Goal: Task Accomplishment & Management: Manage account settings

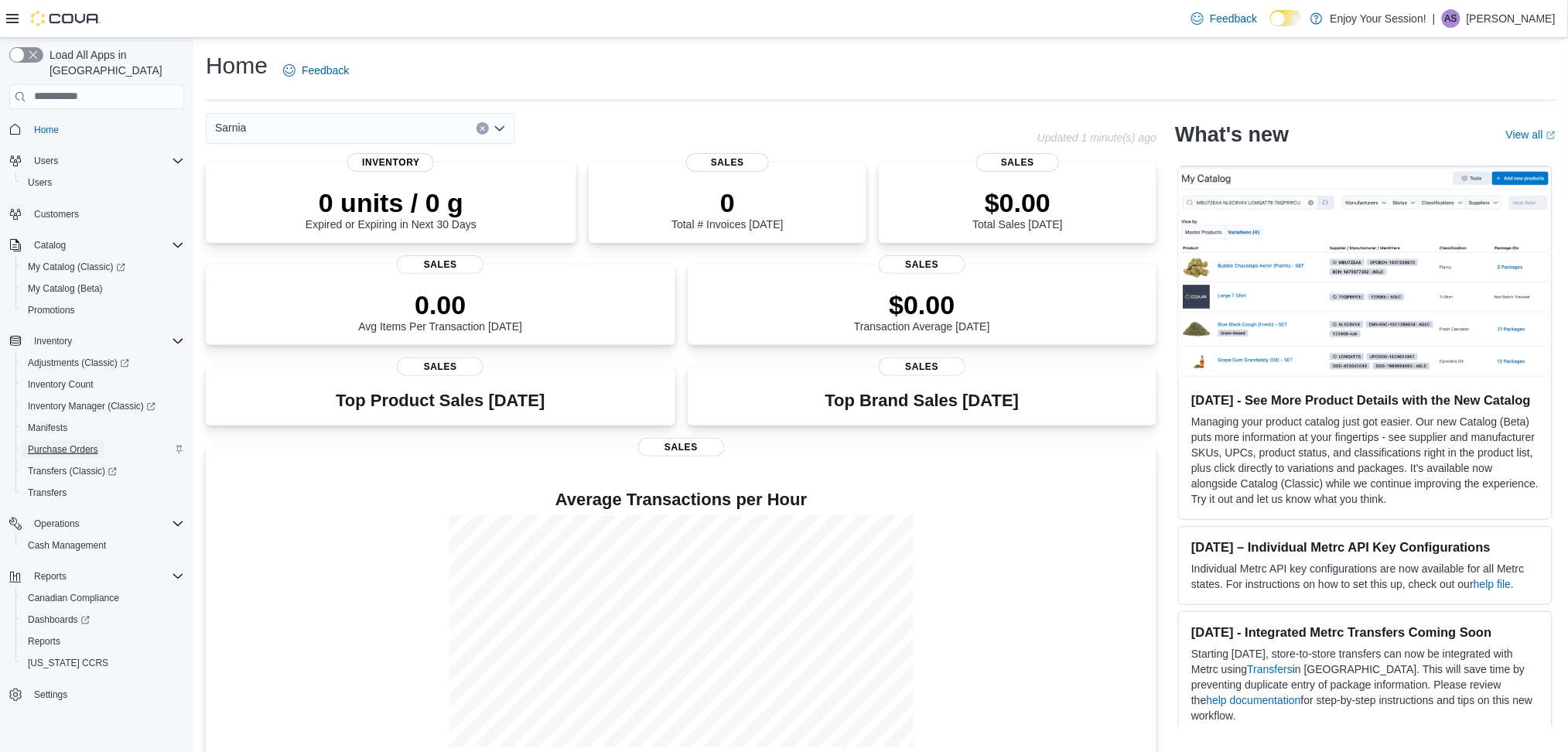
click at [53, 443] on span "Purchase Orders" at bounding box center [63, 449] width 71 height 12
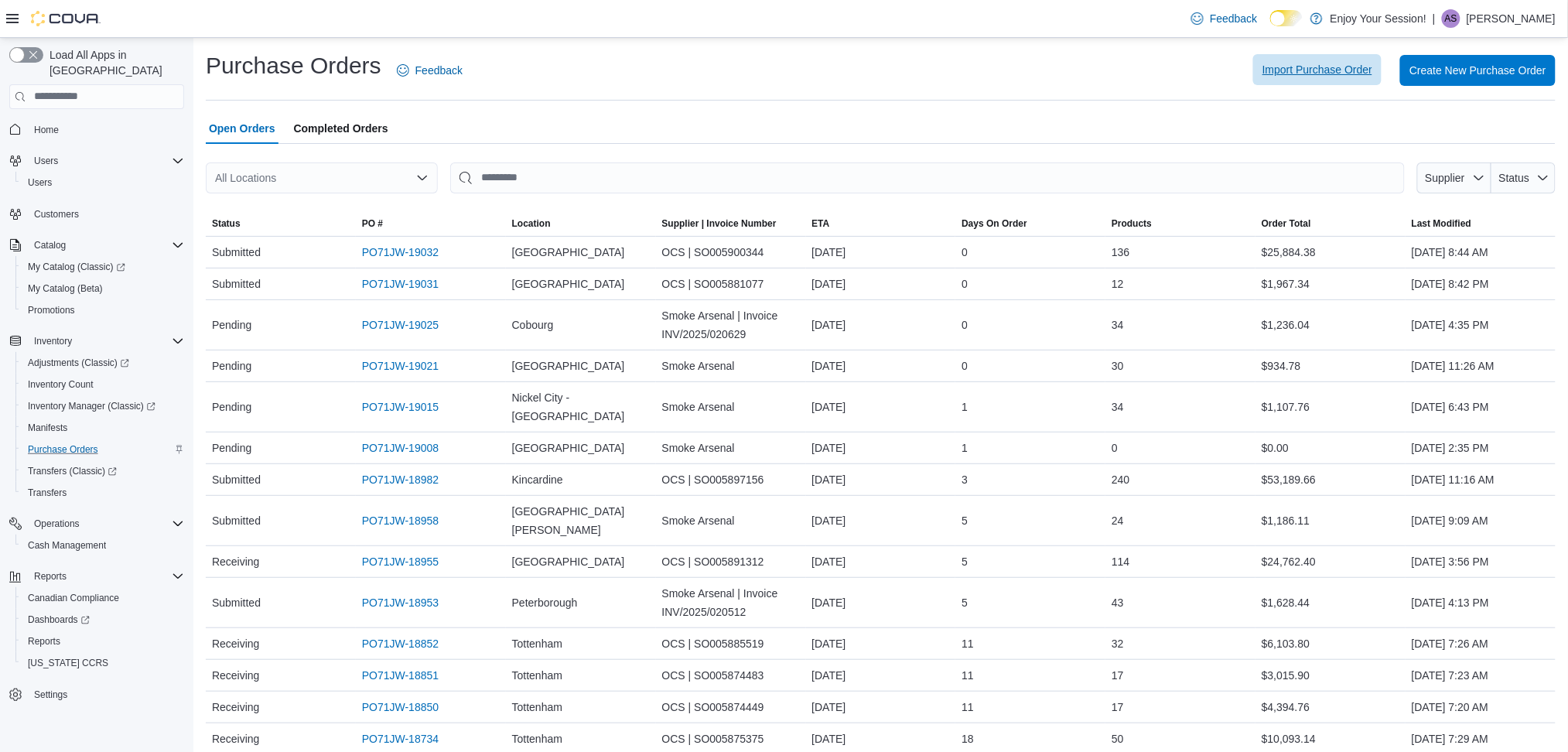
click at [1355, 69] on span "Import Purchase Order" at bounding box center [1317, 69] width 110 height 15
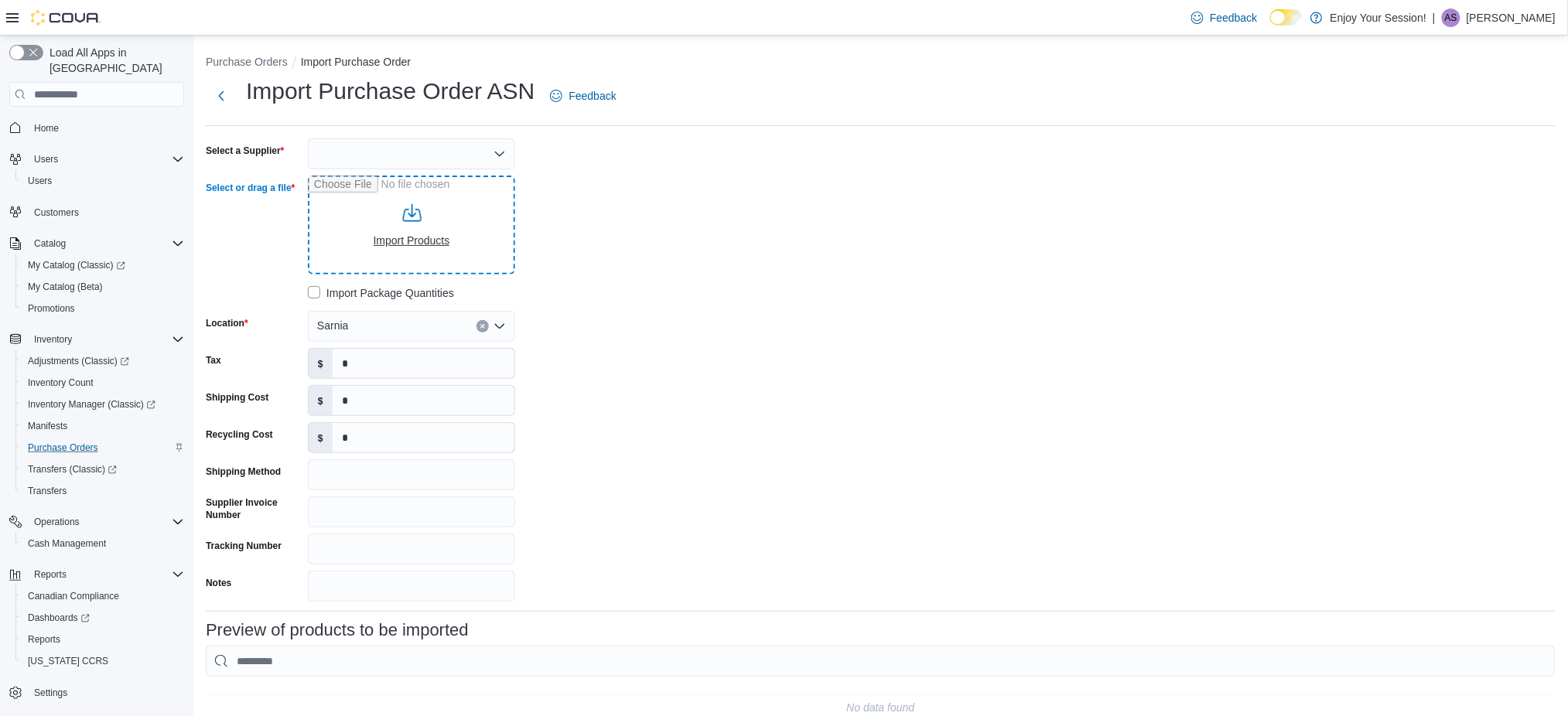
click at [411, 214] on input "Select or drag a file" at bounding box center [411, 225] width 207 height 99
type input "**********"
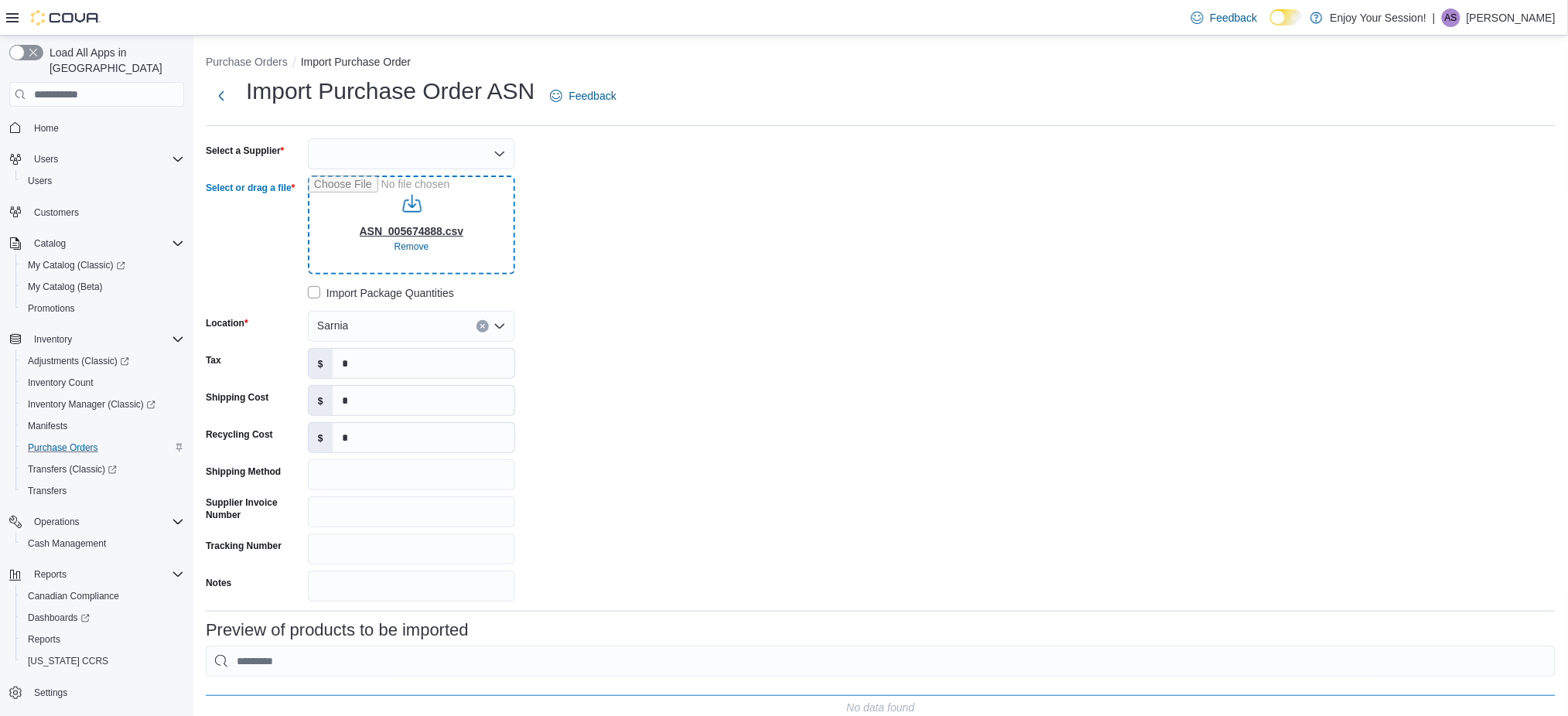
type input "**********"
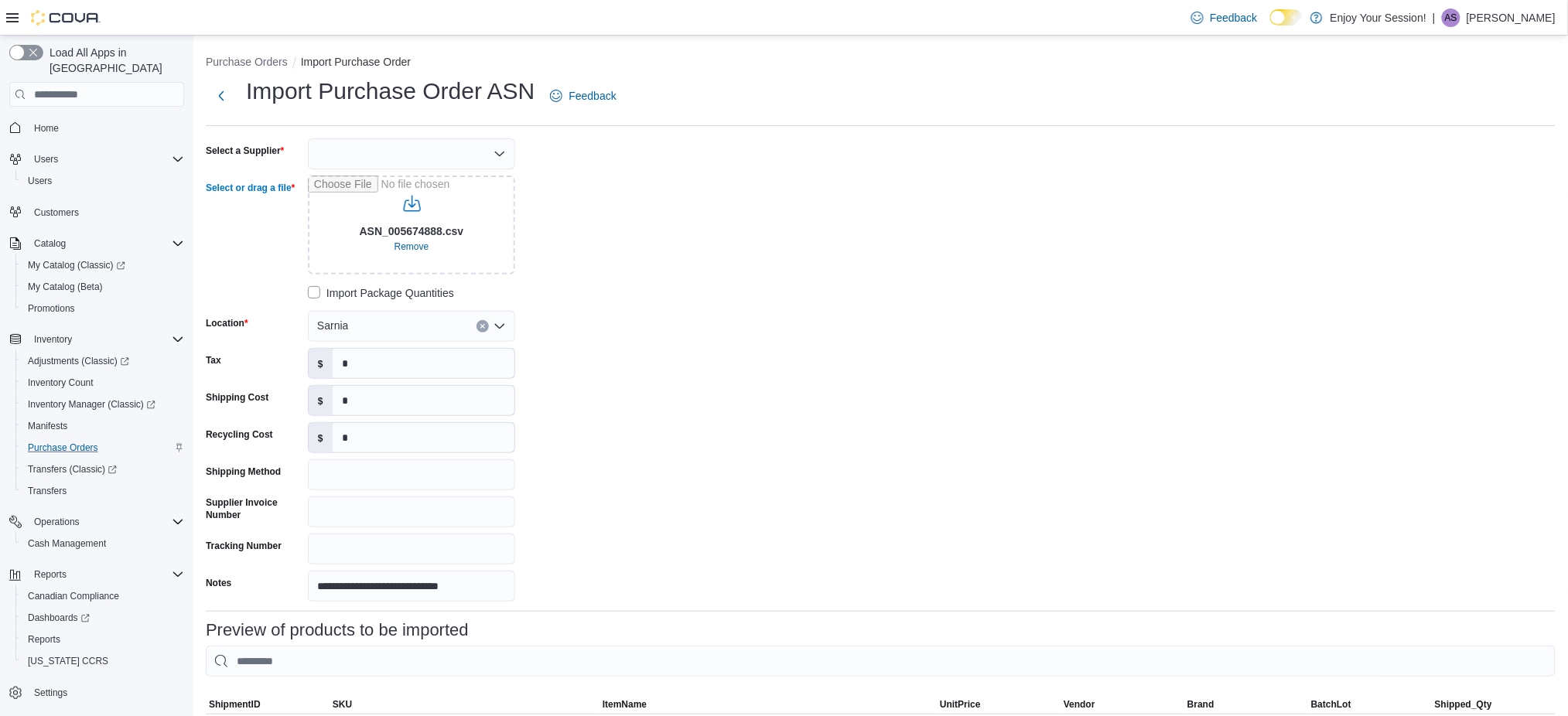
click at [379, 168] on div at bounding box center [411, 154] width 207 height 31
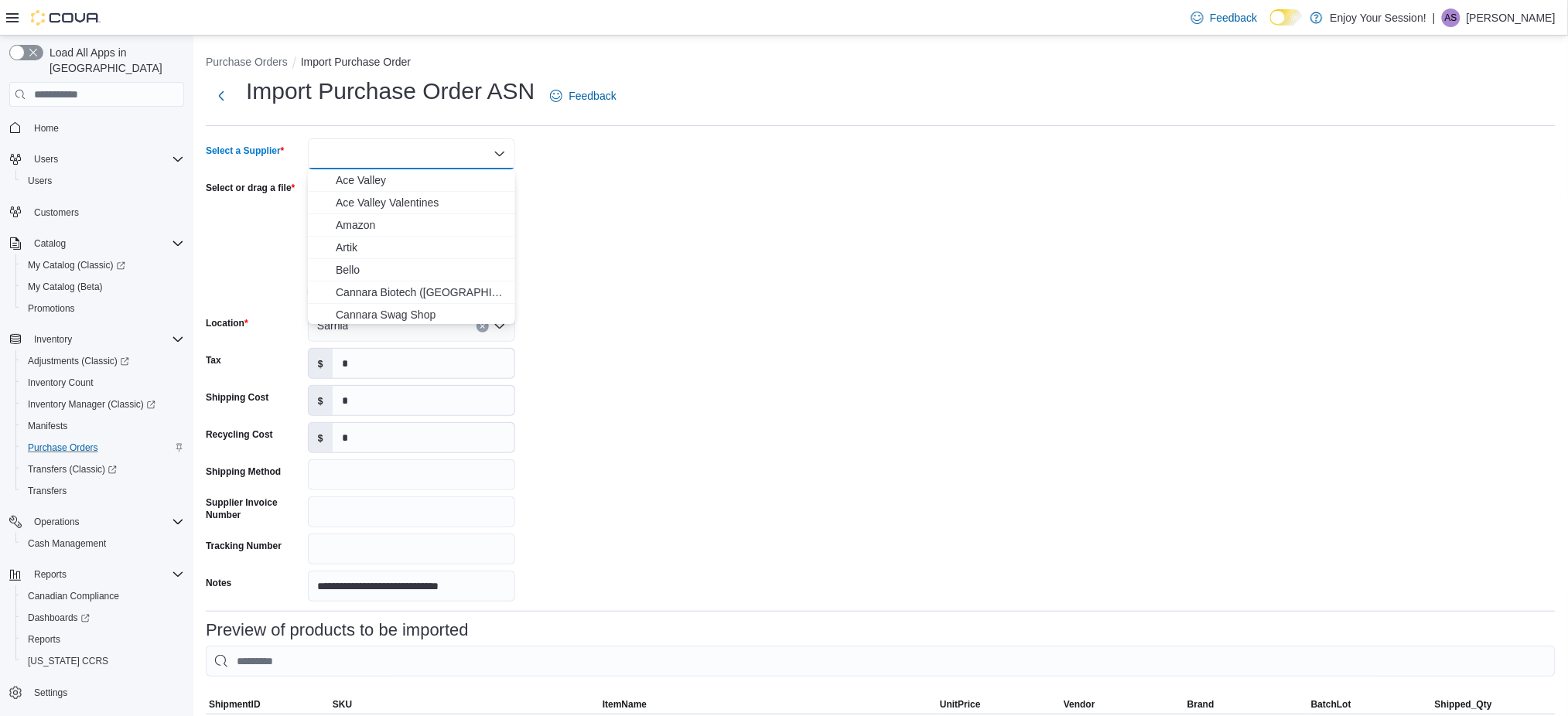
click at [385, 156] on div at bounding box center [411, 154] width 207 height 31
type input "**"
click at [384, 182] on span "OC S" at bounding box center [420, 180] width 170 height 15
click at [387, 367] on input "*" at bounding box center [423, 363] width 182 height 29
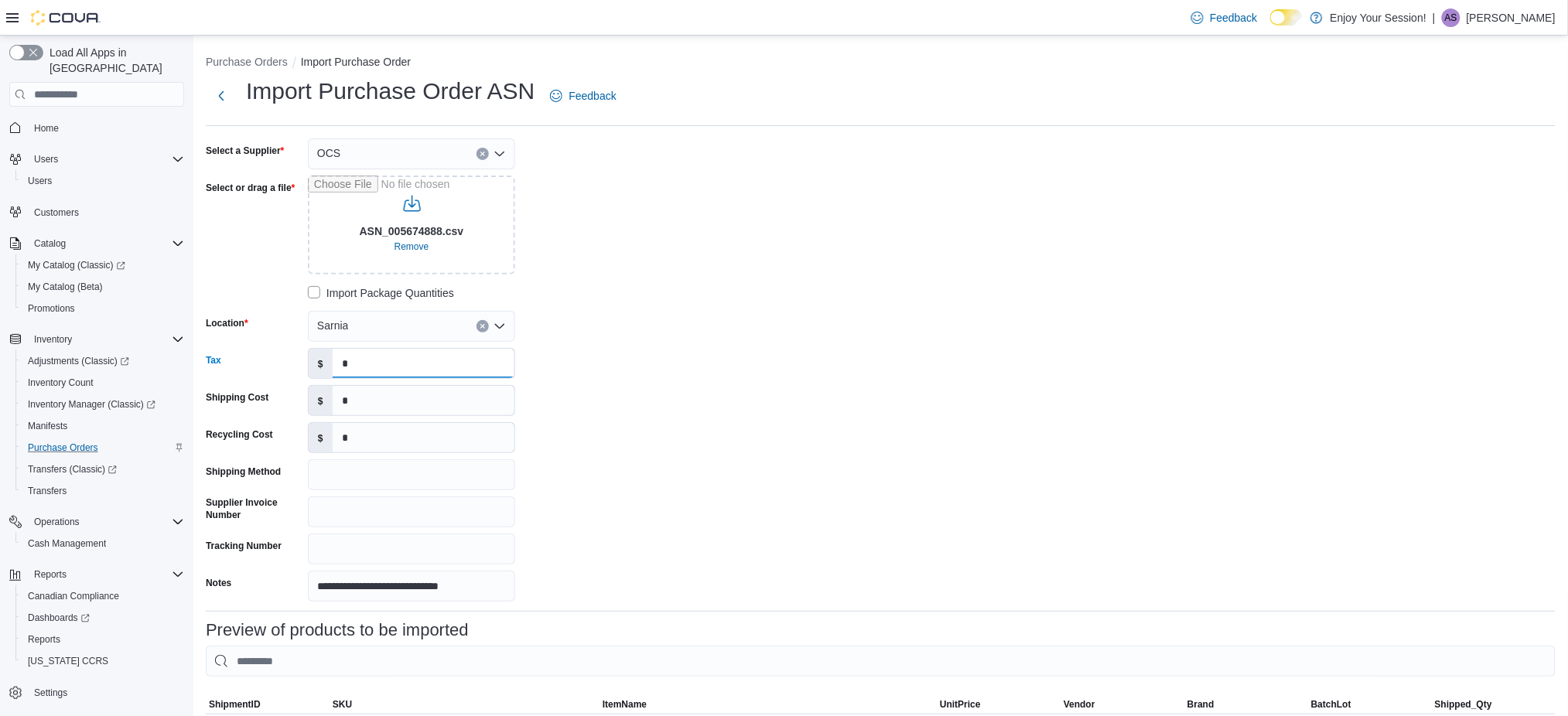
paste input "******"
type input "*******"
click at [359, 511] on input "Supplier Invoice Number" at bounding box center [411, 512] width 207 height 31
paste input "**********"
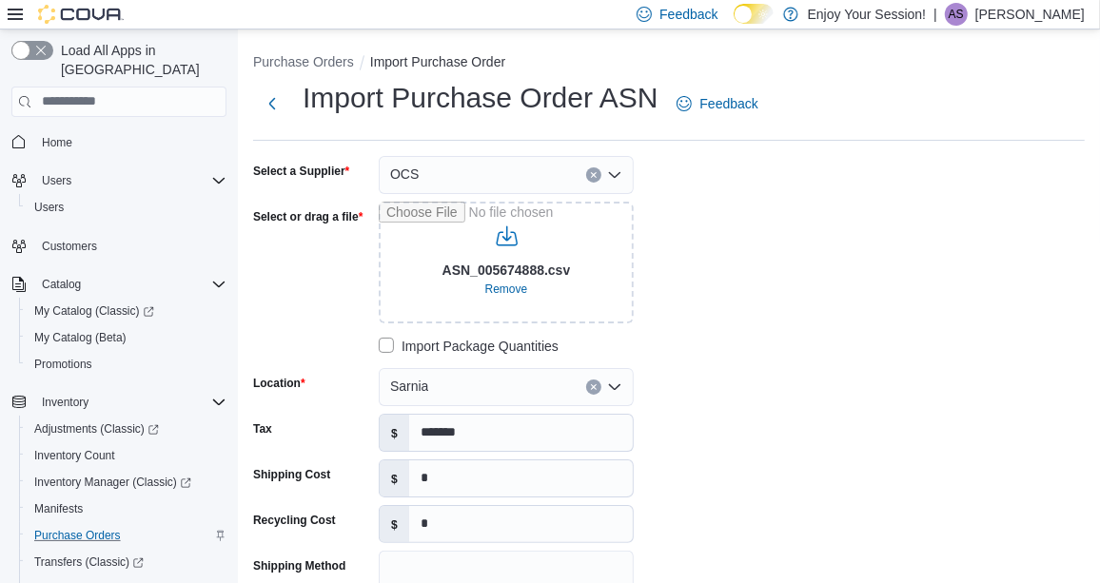
type input "**********"
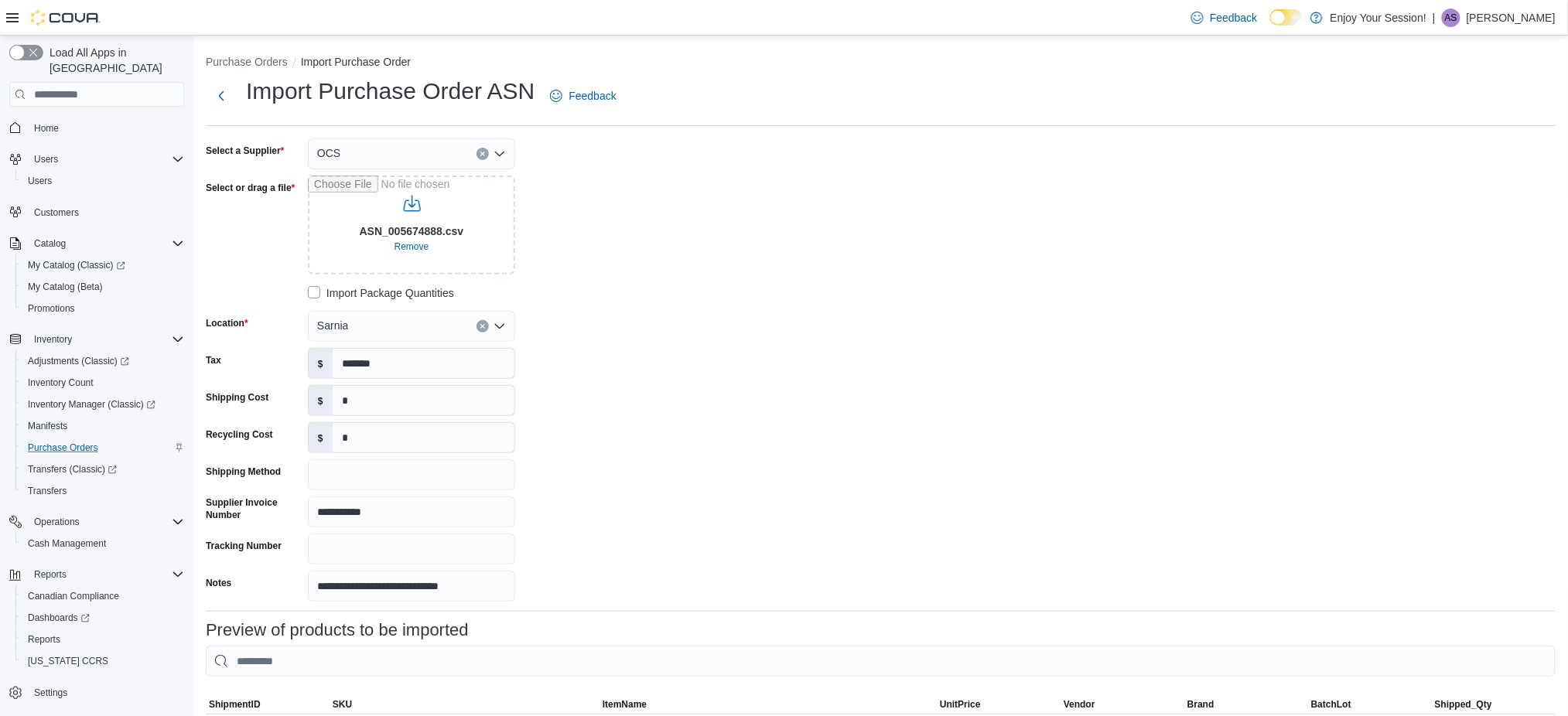
click at [675, 288] on div "**********" at bounding box center [880, 370] width 1349 height 463
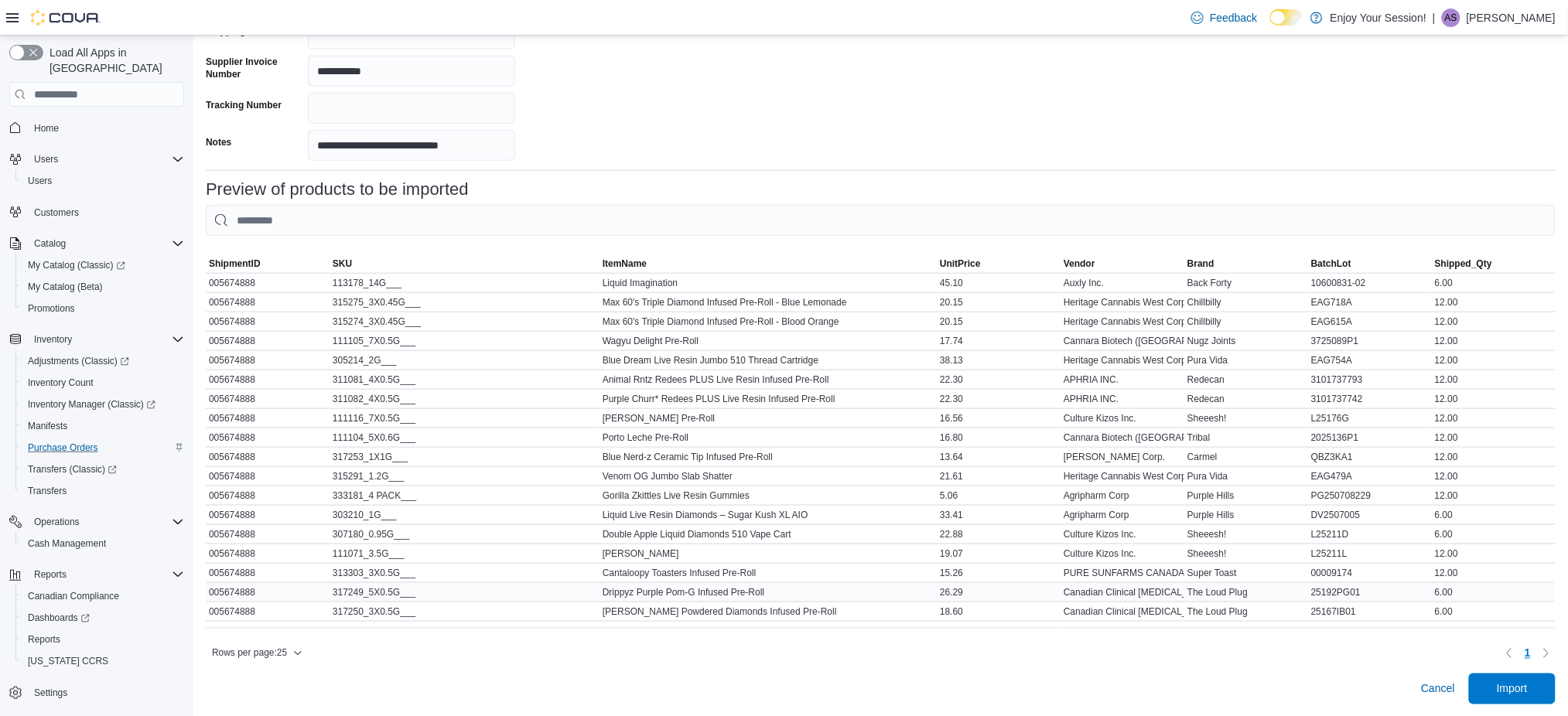
scroll to position [456, 0]
click at [1524, 679] on span "Import" at bounding box center [1512, 688] width 68 height 31
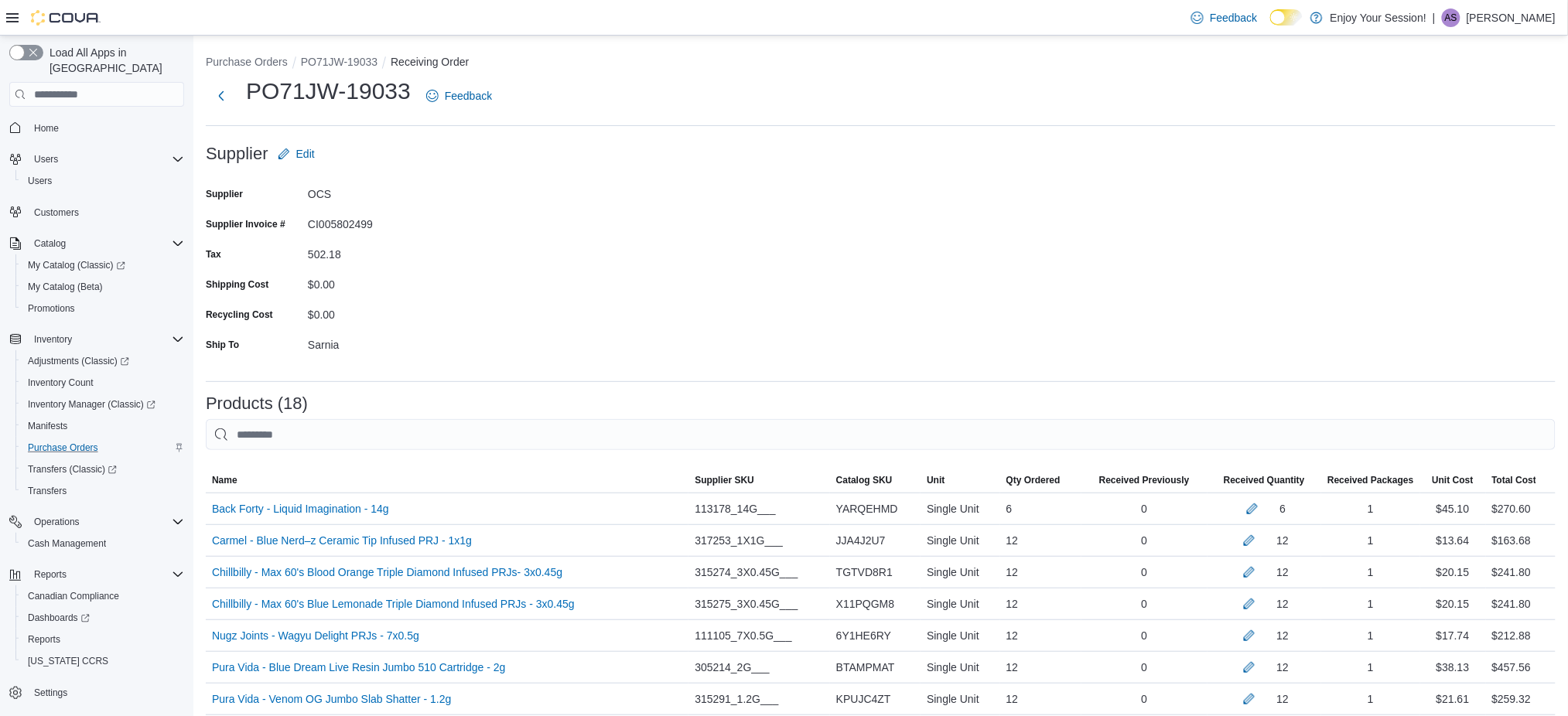
click at [1492, 25] on p "[PERSON_NAME]" at bounding box center [1510, 17] width 89 height 19
click at [1465, 154] on span "Sign Out" at bounding box center [1456, 151] width 41 height 15
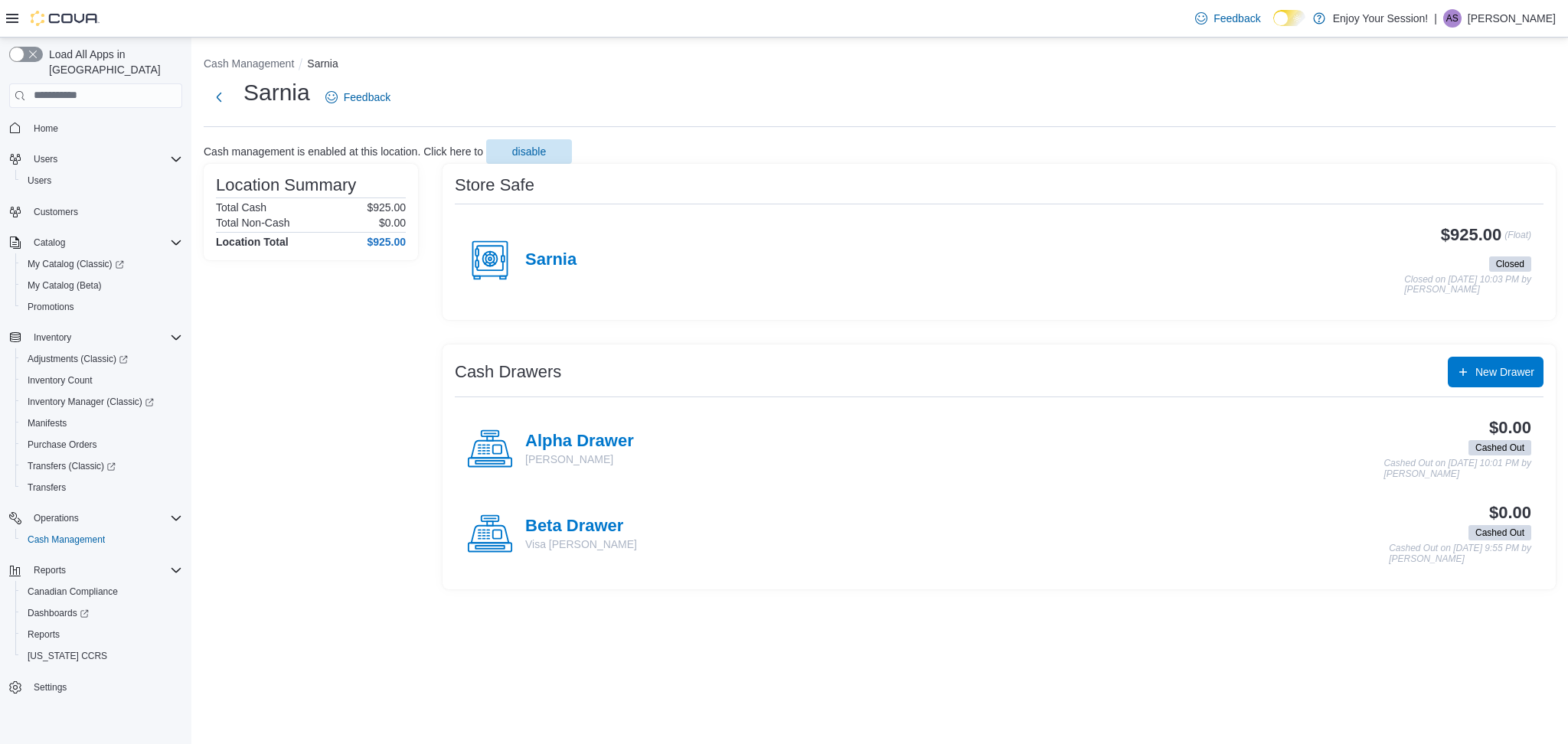
drag, startPoint x: 546, startPoint y: 264, endPoint x: 549, endPoint y: 257, distance: 7.6
click at [548, 260] on h4 "Sarnia" at bounding box center [551, 260] width 51 height 20
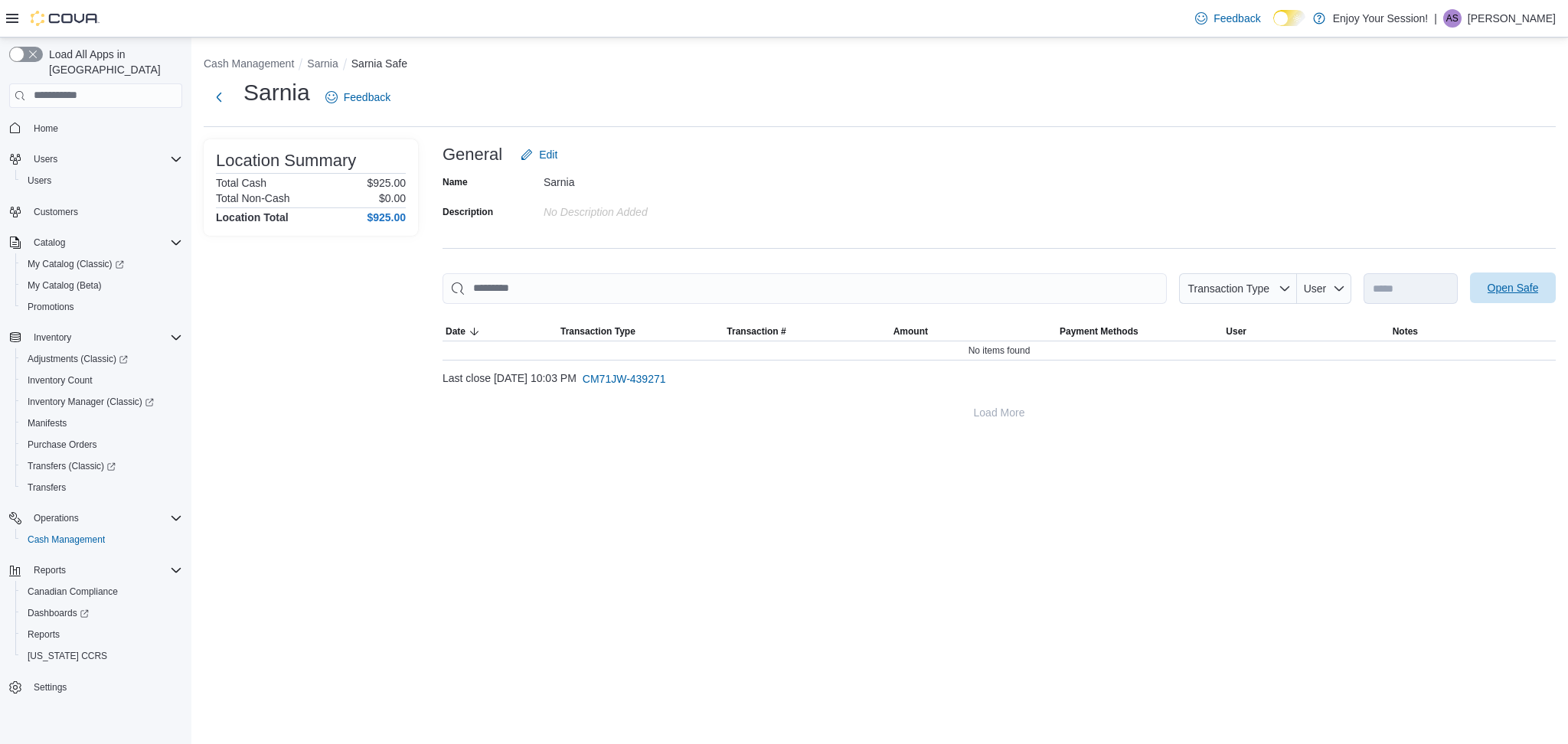
click at [1500, 288] on span "Open Safe" at bounding box center [1513, 287] width 51 height 15
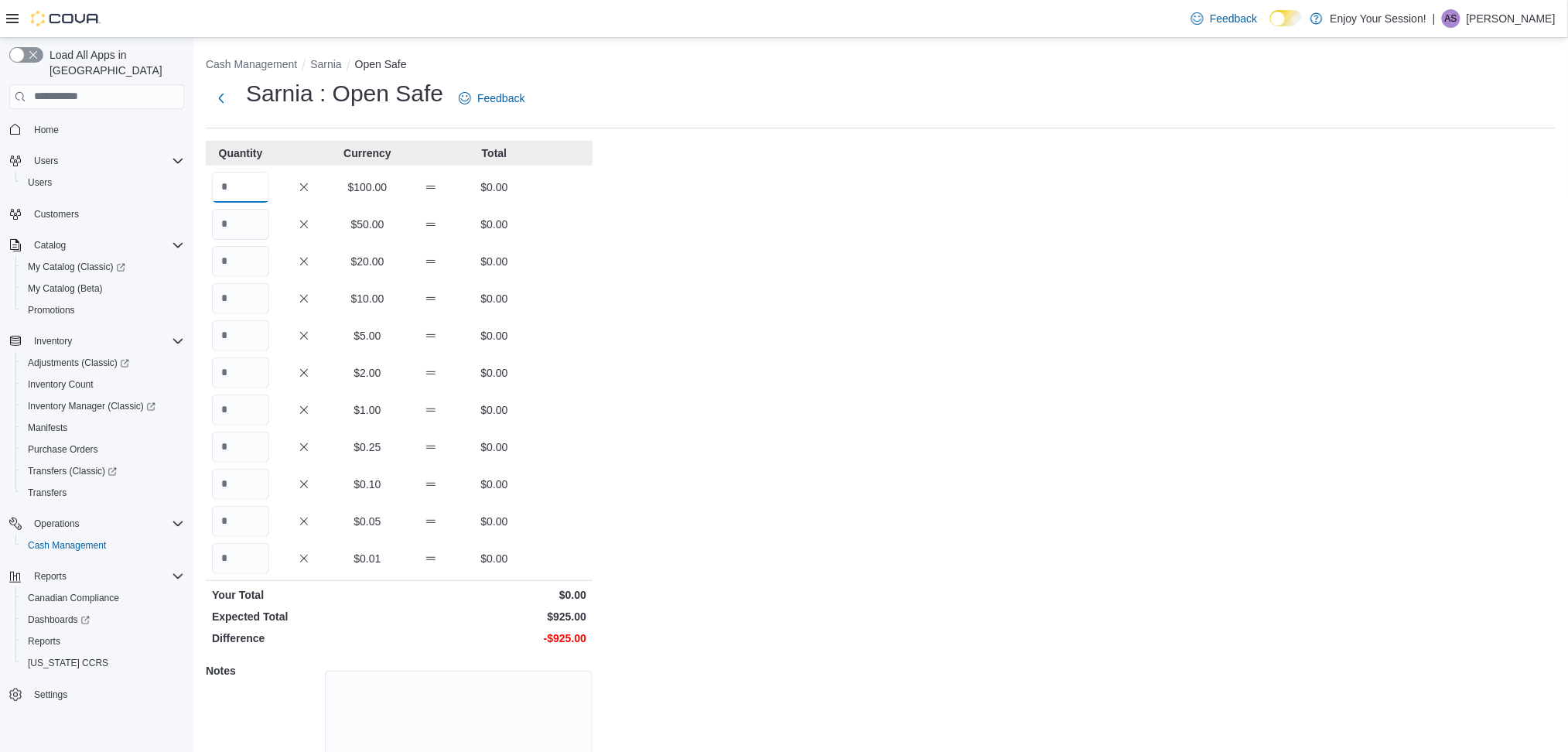
drag, startPoint x: 219, startPoint y: 189, endPoint x: 224, endPoint y: 174, distance: 15.8
click at [220, 189] on input "Quantity" at bounding box center [241, 187] width 57 height 31
type input "*"
click at [260, 257] on input "Quantity" at bounding box center [241, 262] width 57 height 31
type input "*"
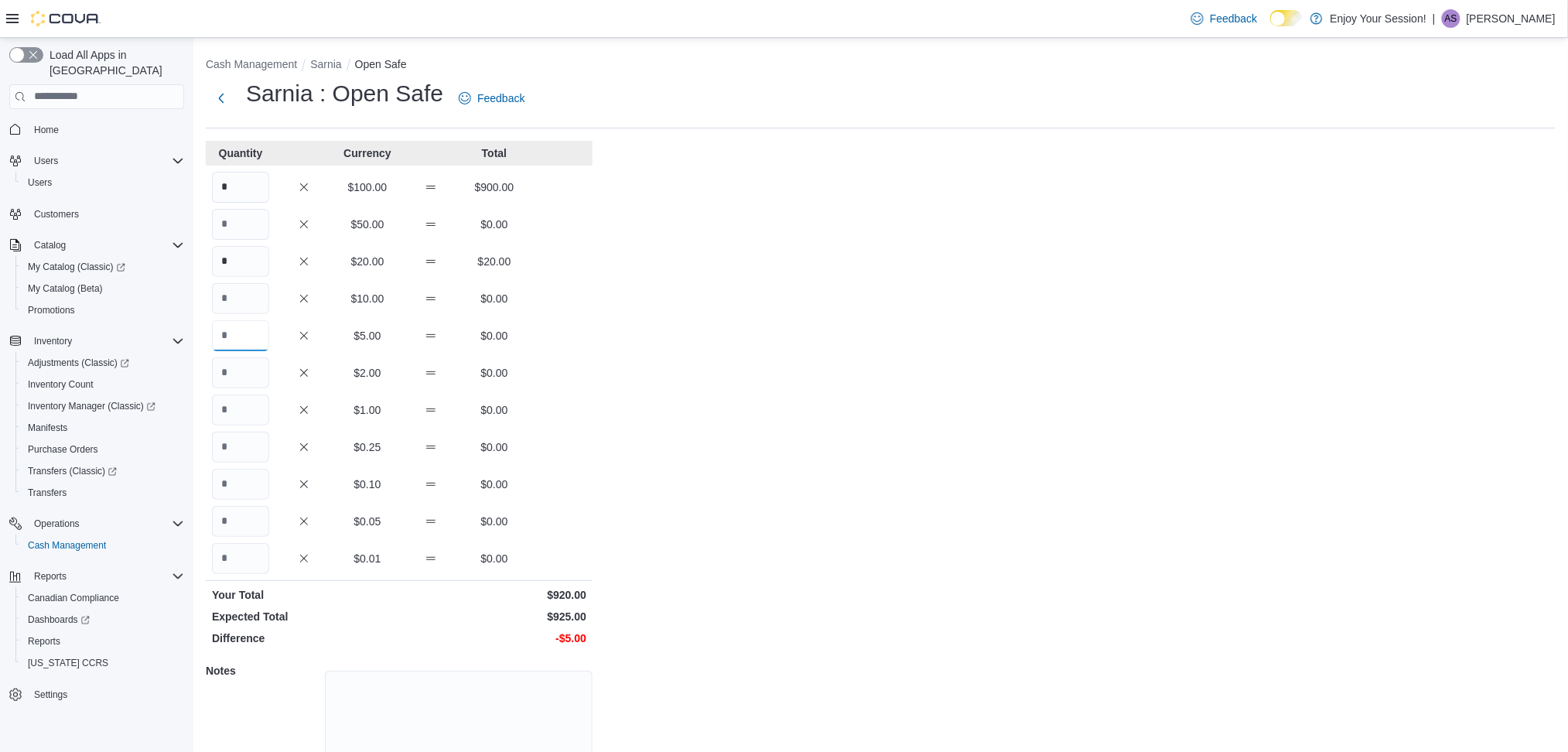
click at [261, 327] on input "Quantity" at bounding box center [241, 336] width 57 height 31
type input "*"
click at [1007, 357] on div "Cash Management Sarnia Open Safe Sarnia : Open Safe Feedback Quantity Currency …" at bounding box center [880, 441] width 1375 height 806
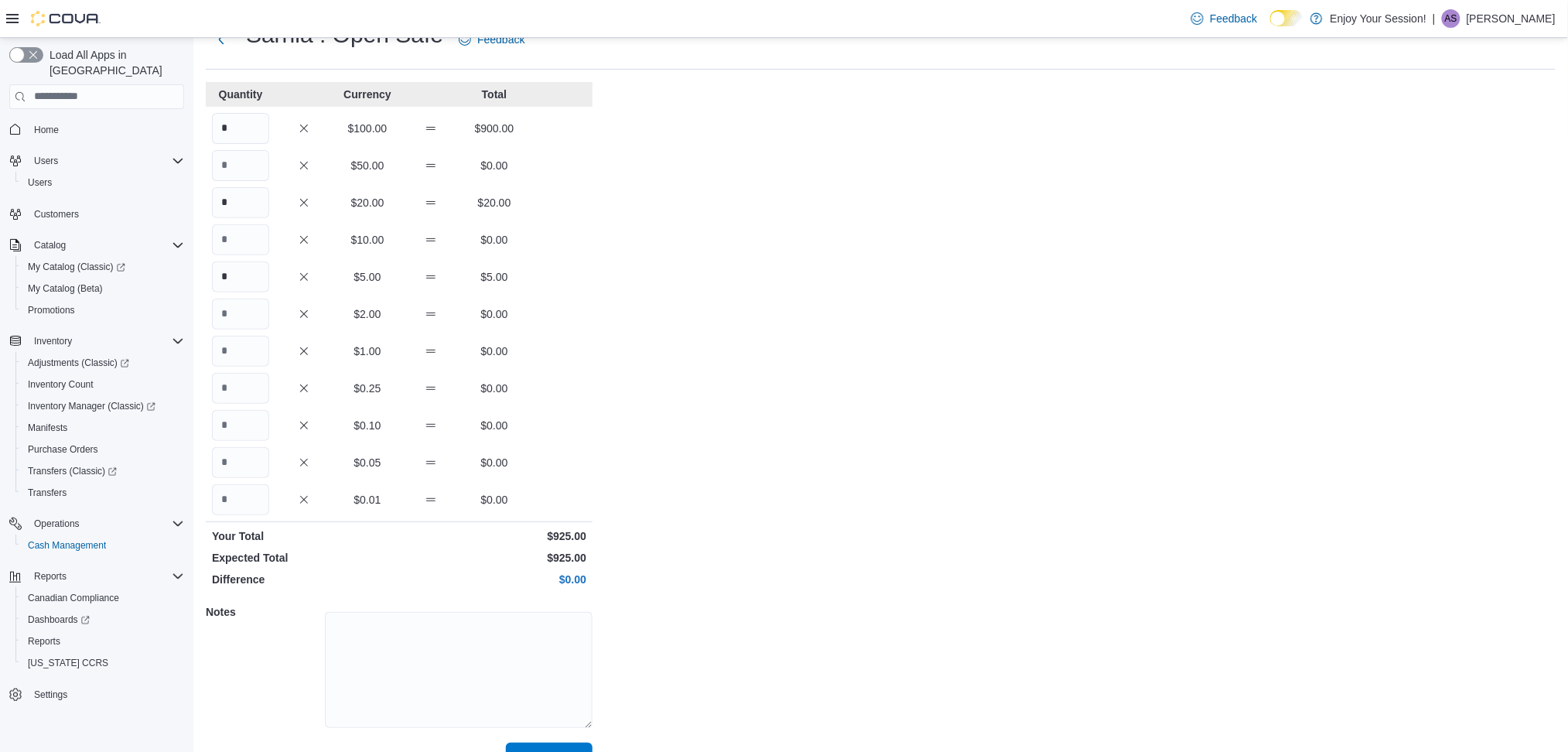
scroll to position [92, 0]
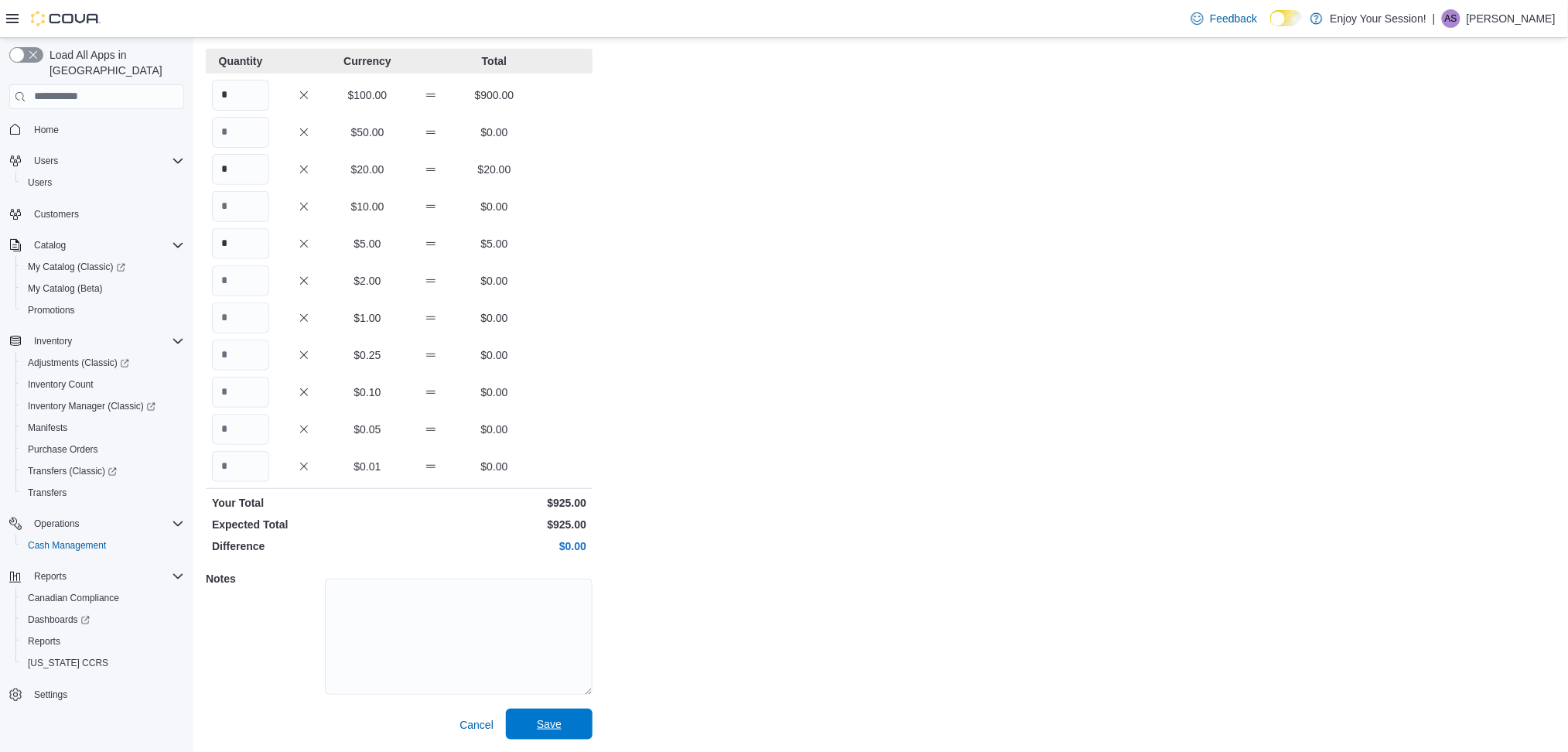
click at [580, 712] on span "Save" at bounding box center [549, 724] width 68 height 31
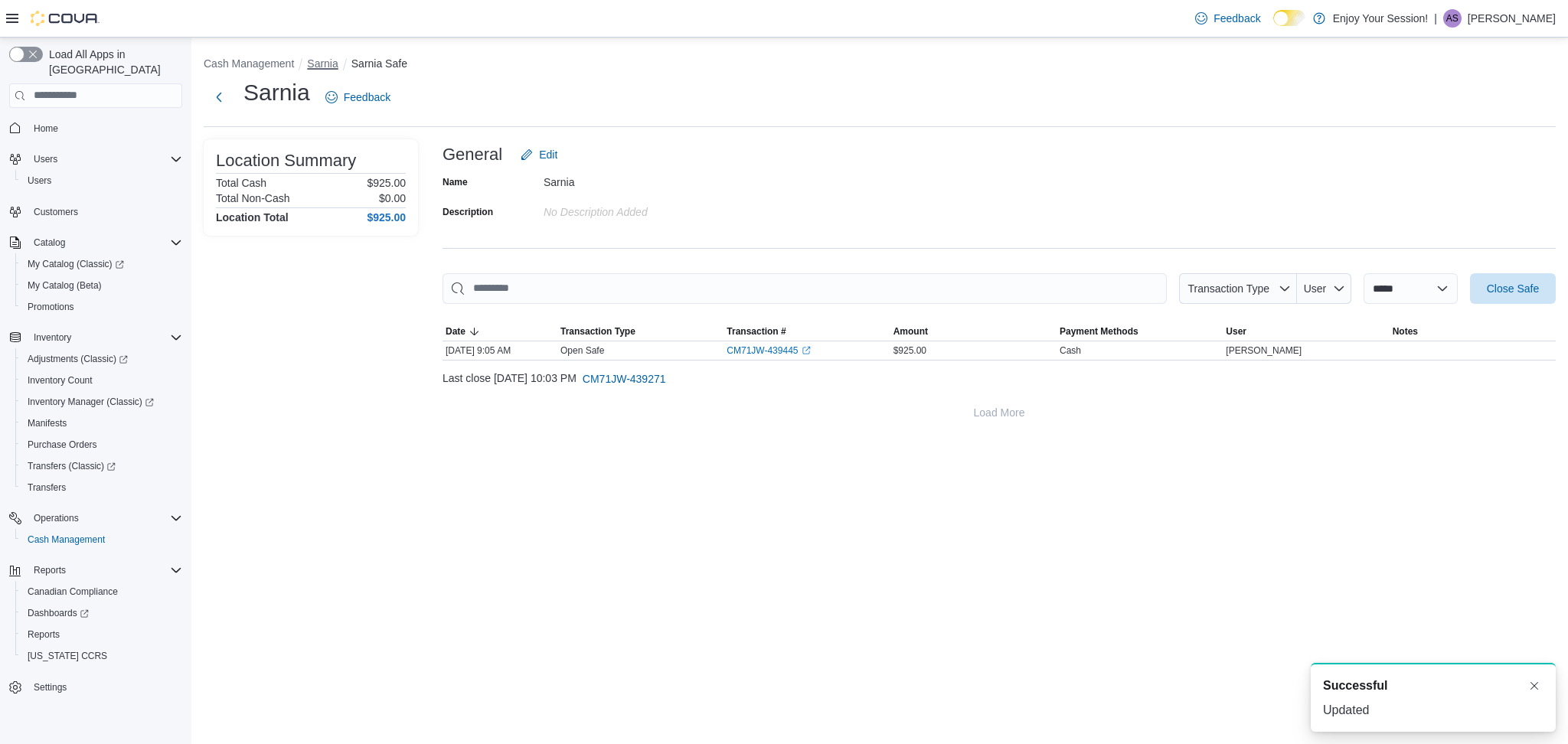
click at [332, 68] on button "Sarnia" at bounding box center [323, 63] width 31 height 12
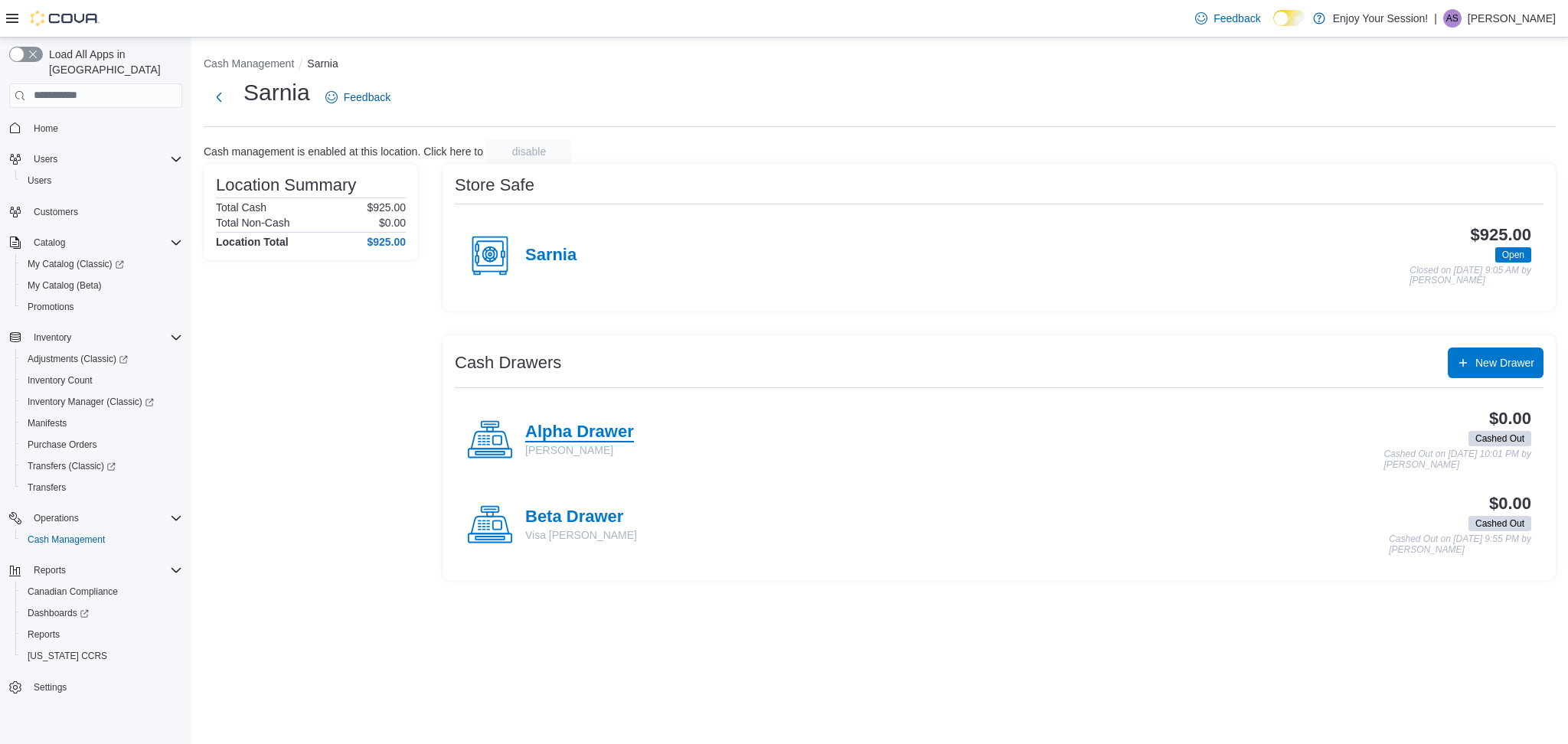
click at [566, 422] on h4 "Alpha Drawer" at bounding box center [579, 432] width 109 height 20
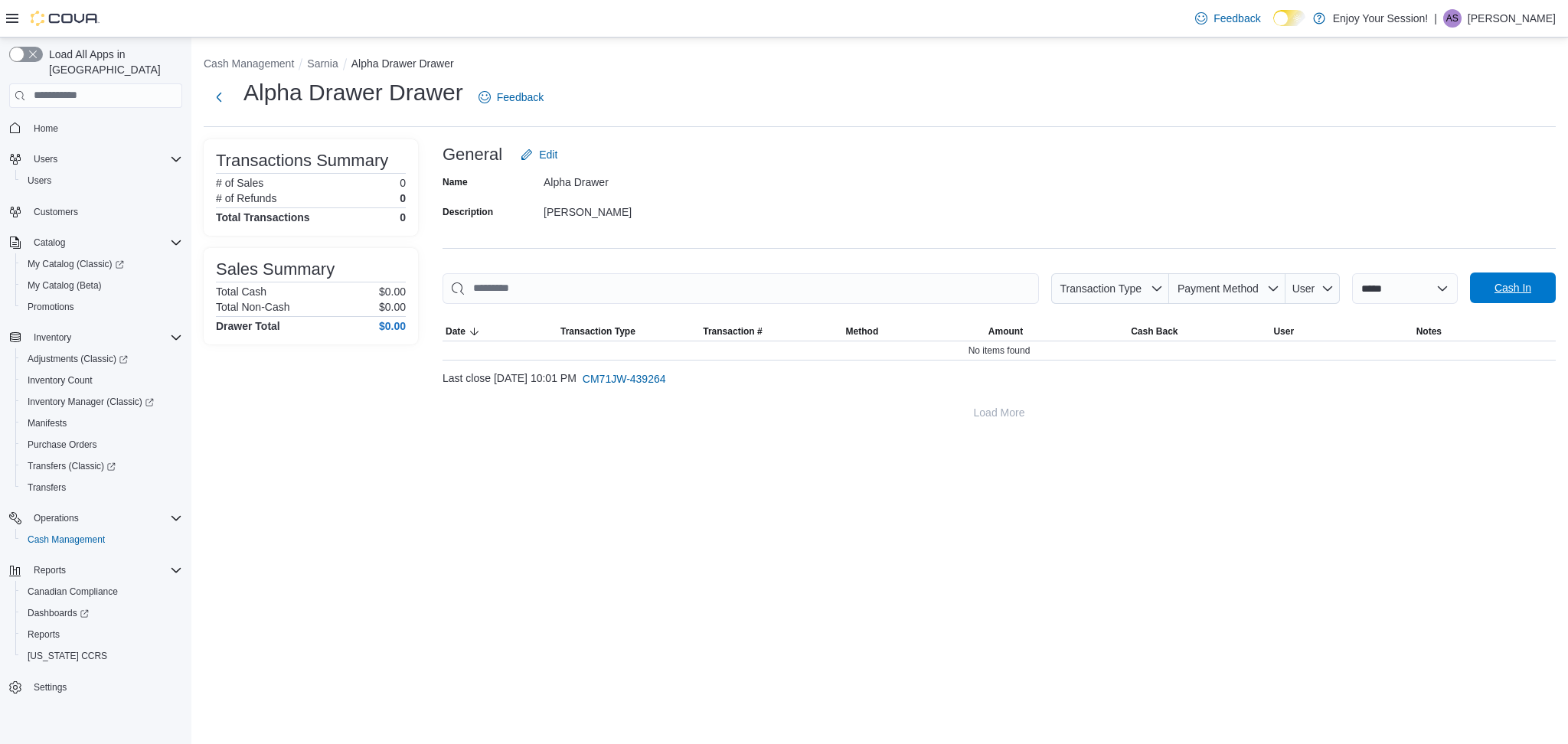
click at [1491, 296] on span "Cash In" at bounding box center [1512, 288] width 68 height 31
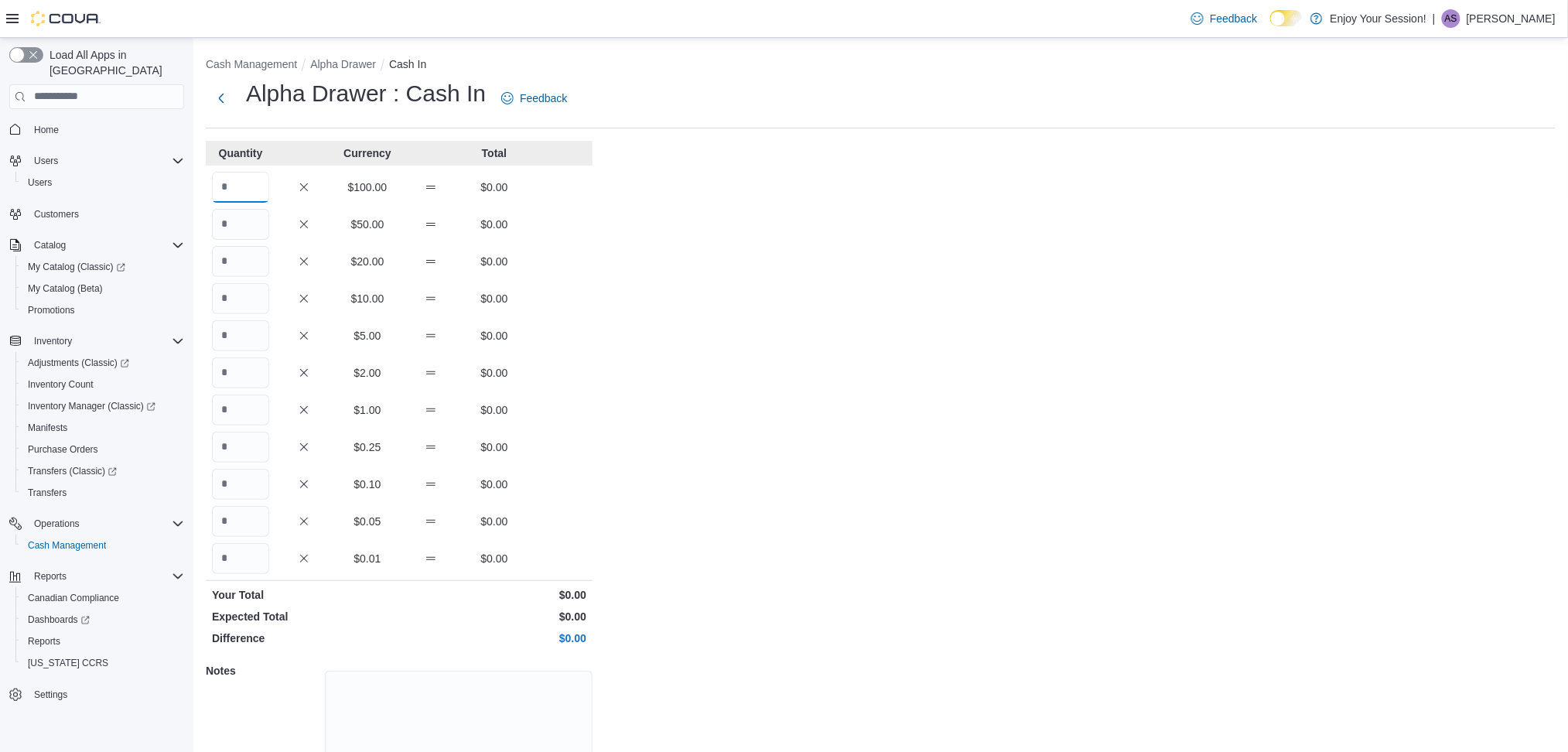
click at [228, 183] on input "Quantity" at bounding box center [241, 187] width 57 height 31
type input "*"
click at [967, 250] on div "Cash Management Alpha Drawer Cash In Alpha Drawer : Cash In Feedback Quantity C…" at bounding box center [880, 441] width 1375 height 806
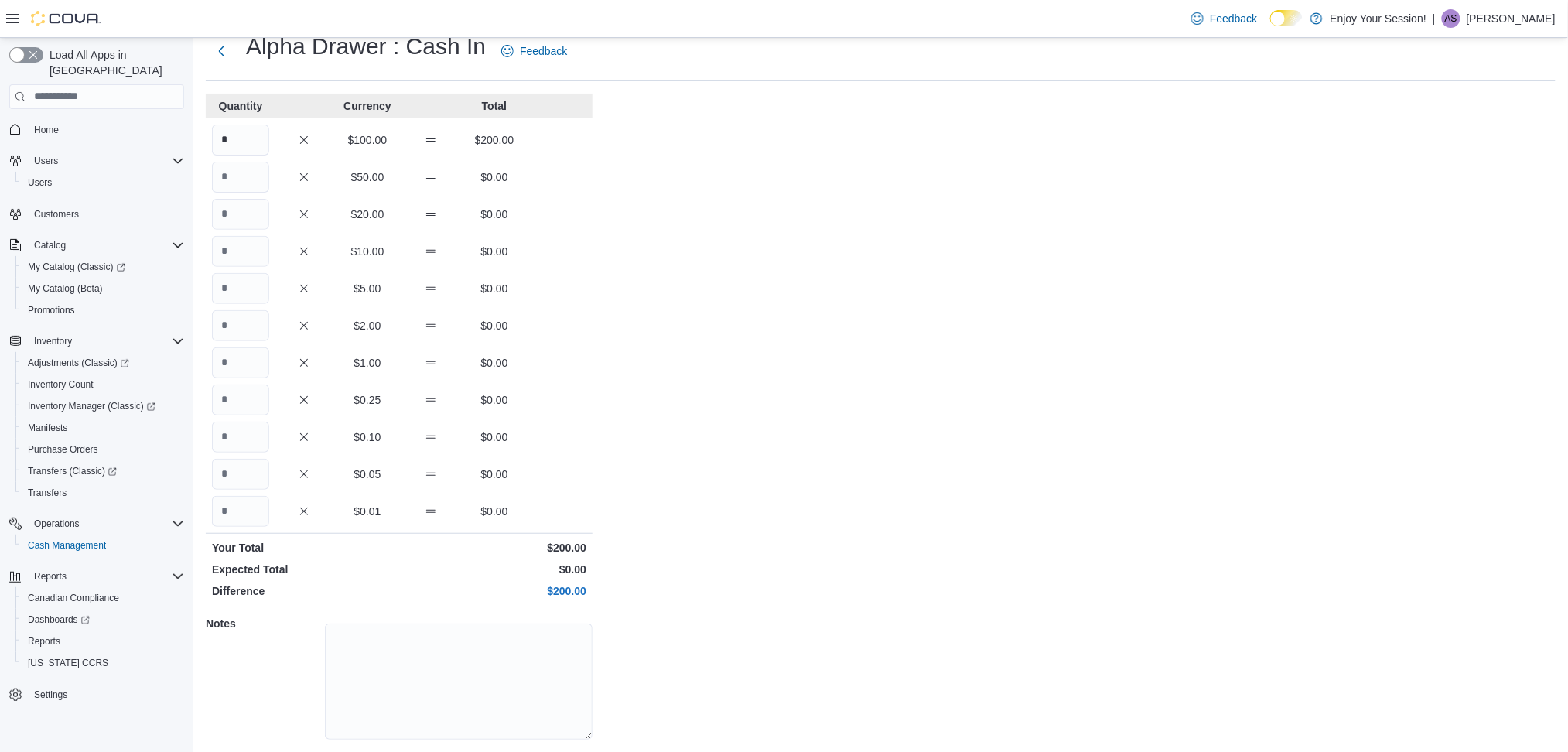
scroll to position [92, 0]
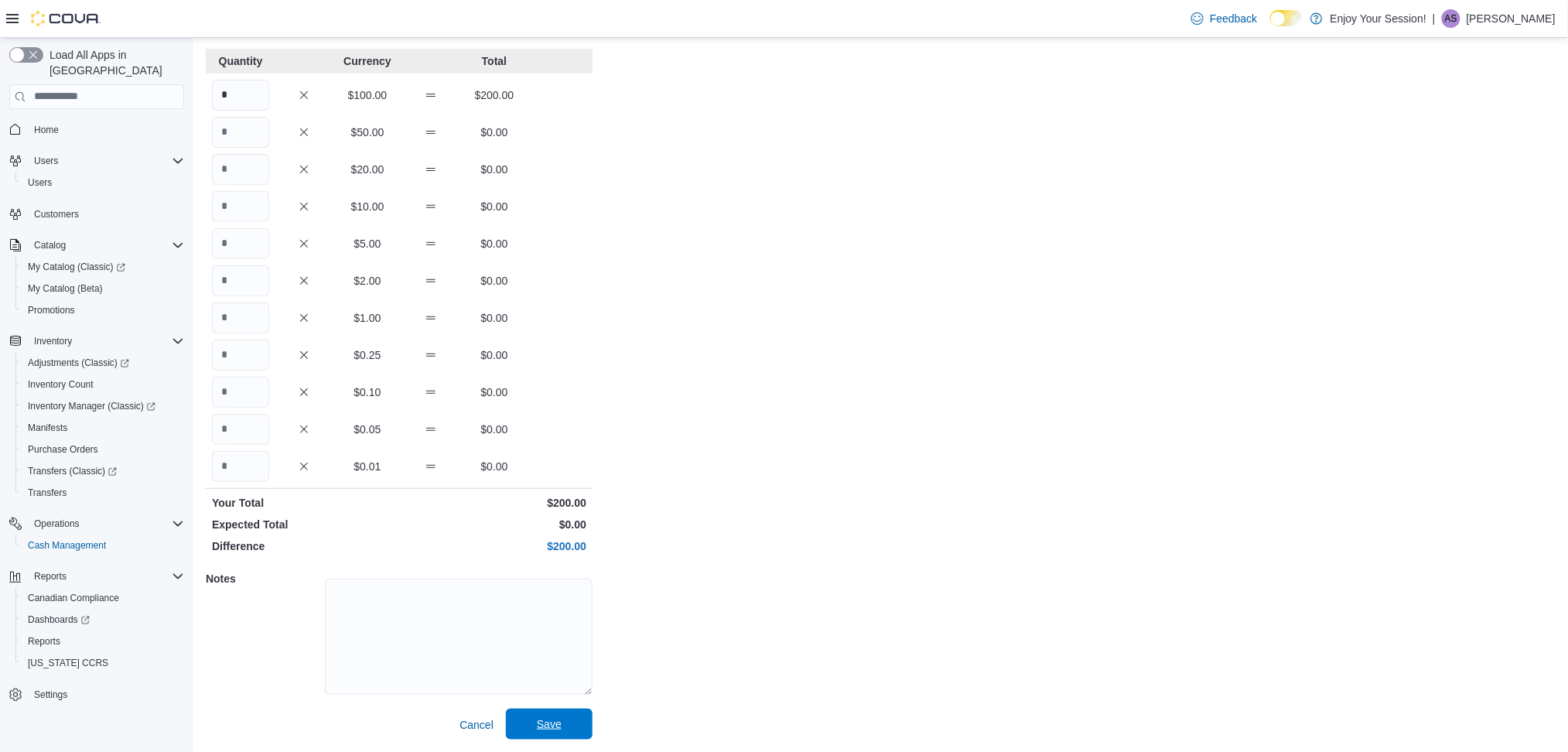
click at [554, 716] on span "Save" at bounding box center [549, 724] width 68 height 31
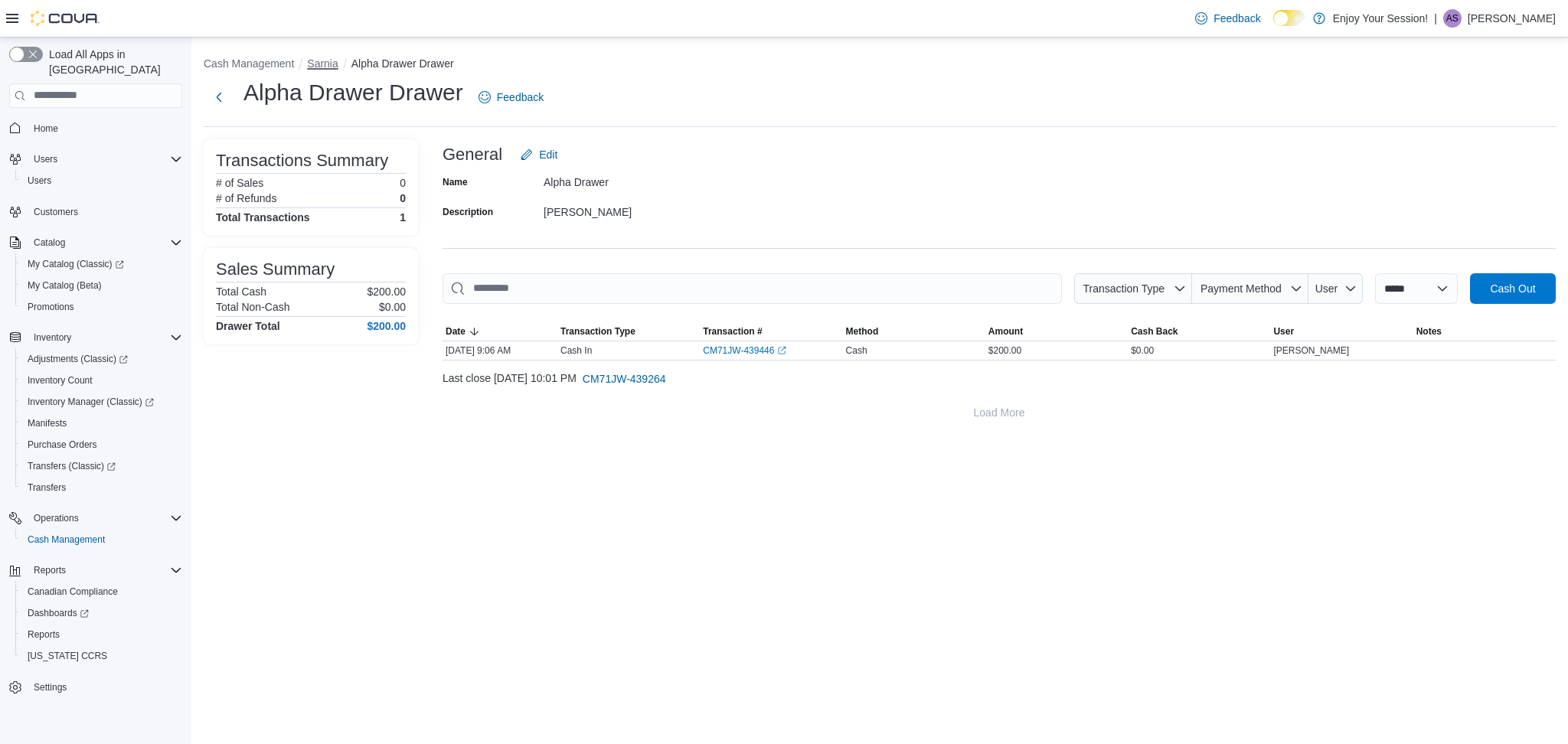
click at [311, 59] on button "Sarnia" at bounding box center [323, 63] width 31 height 12
